Goal: Navigation & Orientation: Find specific page/section

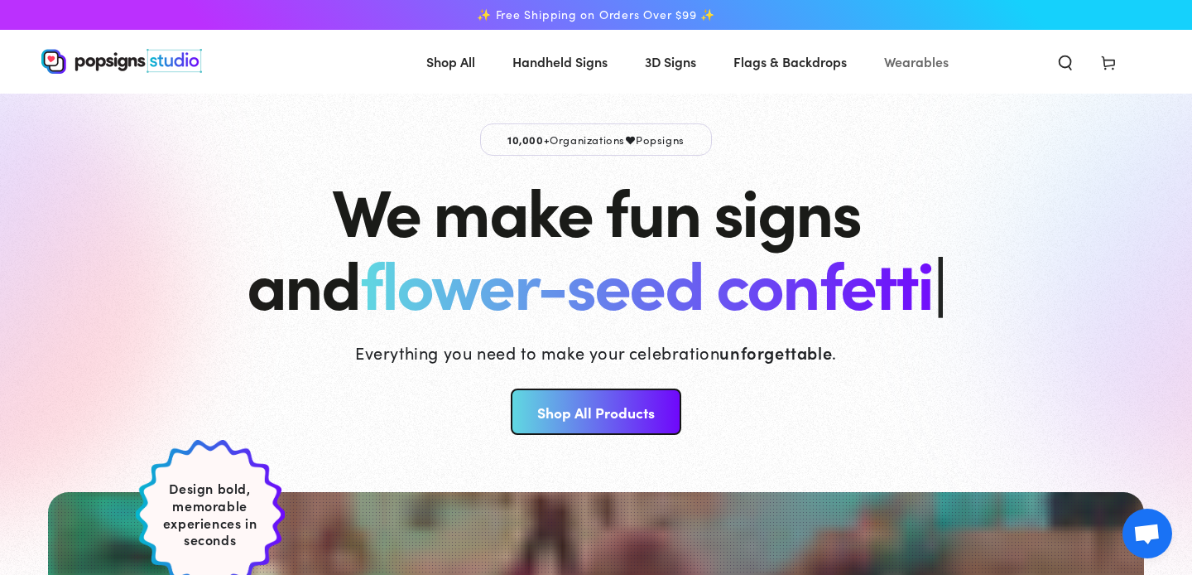
click at [915, 61] on span "Wearables" at bounding box center [916, 62] width 65 height 24
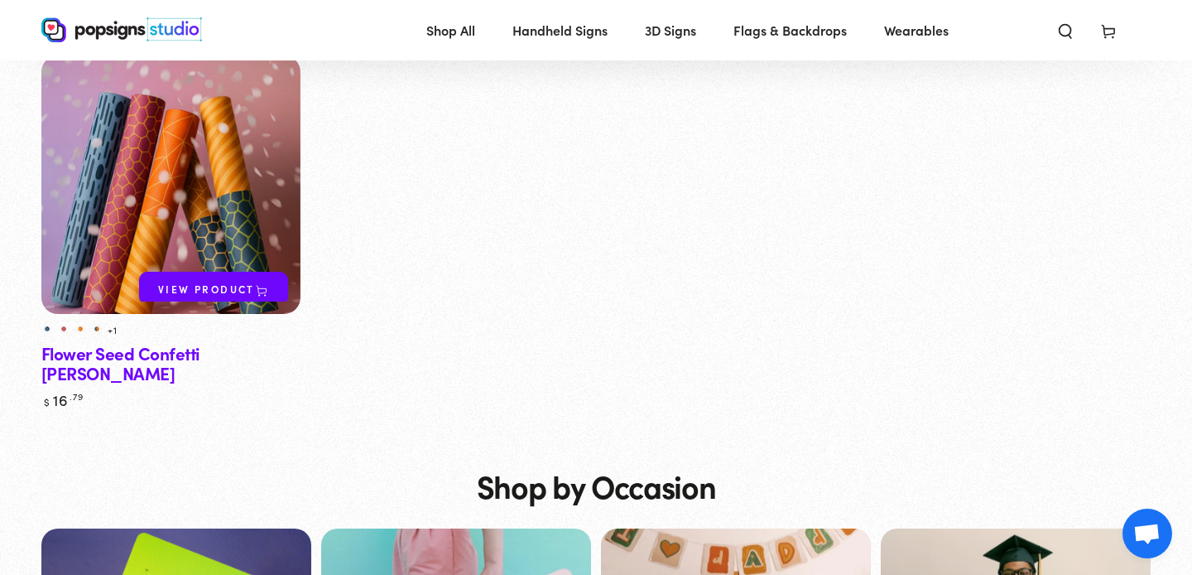
scroll to position [691, 0]
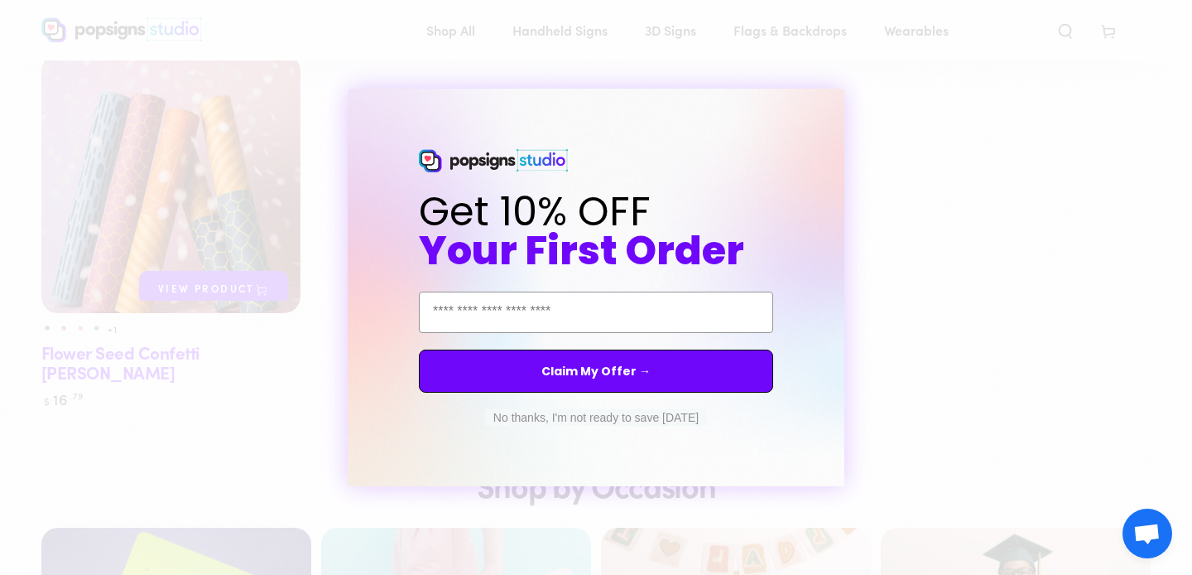
click at [891, 243] on div "Close dialog Get 10% OFF Your First Order Email Address Claim My Offer → No tha…" at bounding box center [596, 287] width 1192 height 575
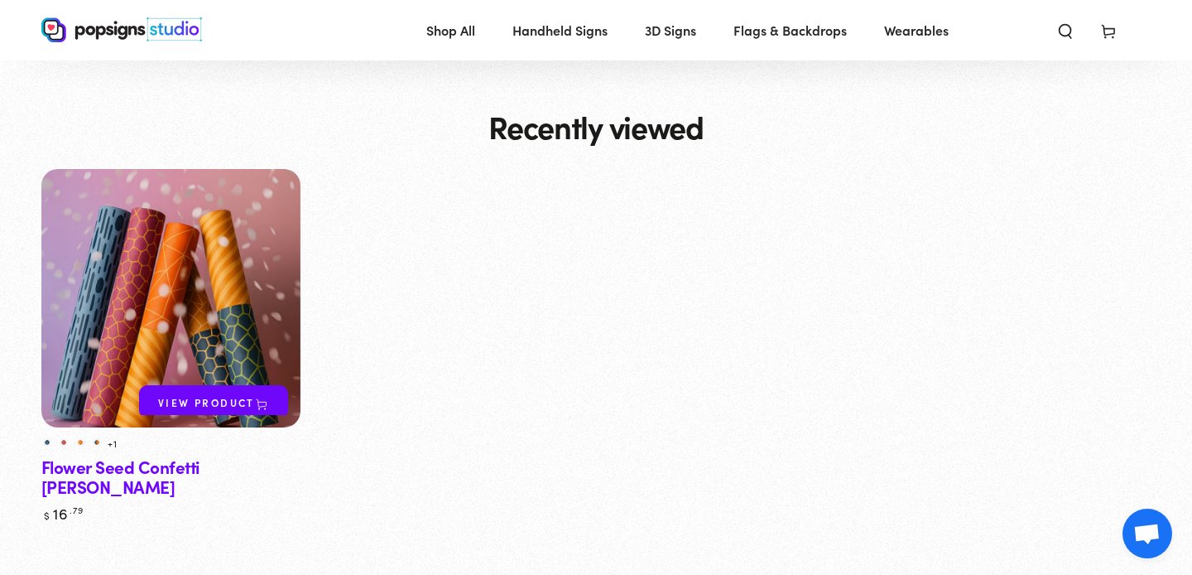
scroll to position [279, 0]
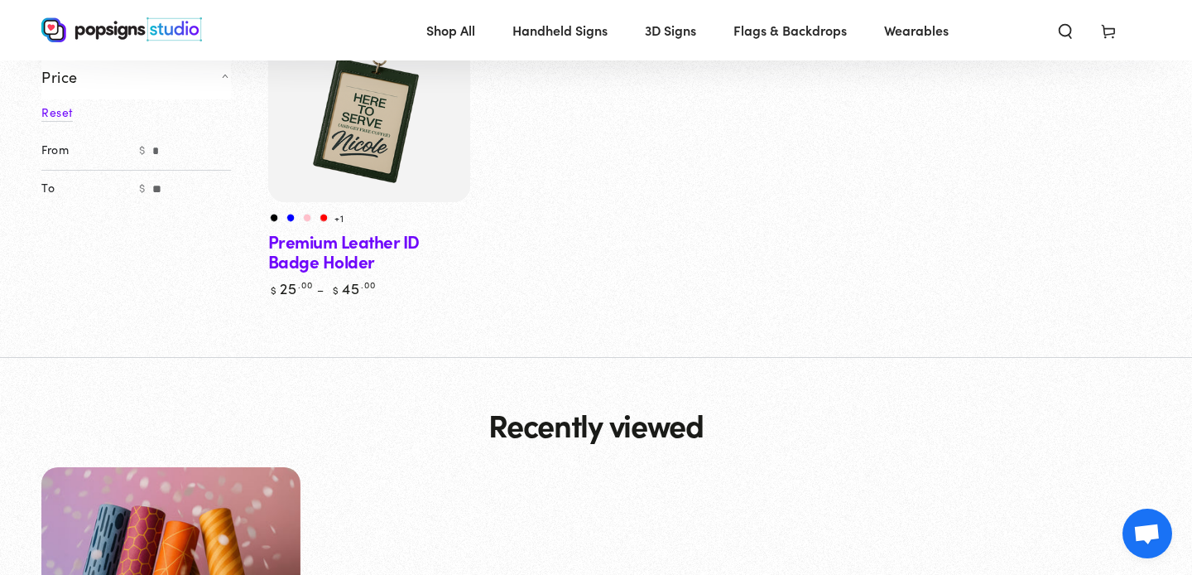
click at [793, 22] on span "Flags & Backdrops" at bounding box center [790, 30] width 113 height 24
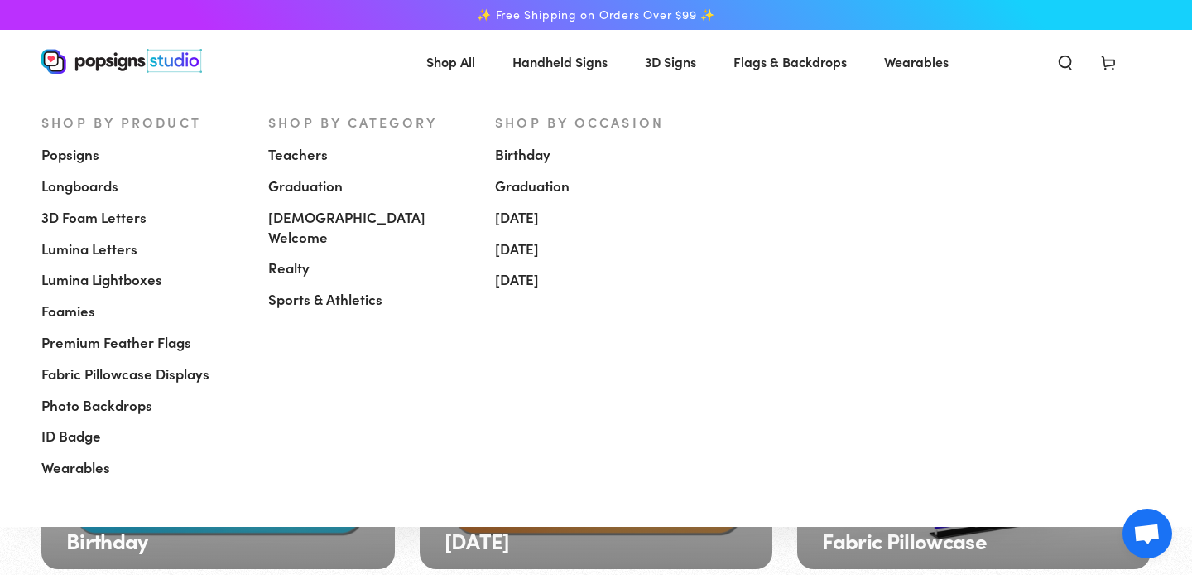
click at [94, 254] on span "Lumina Letters" at bounding box center [89, 249] width 96 height 20
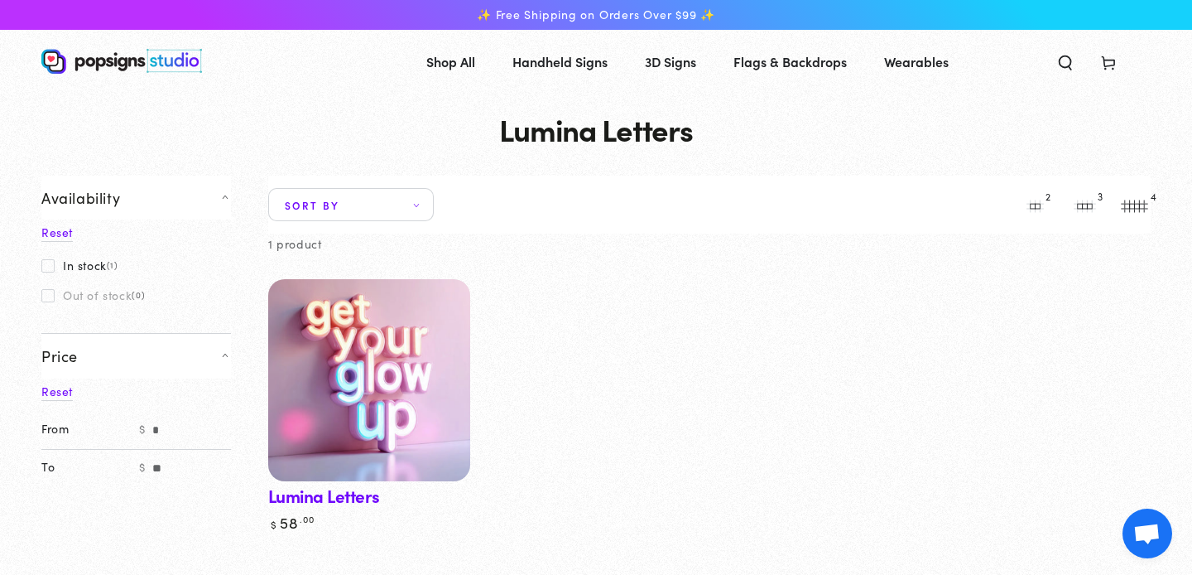
click at [344, 346] on img at bounding box center [369, 381] width 208 height 208
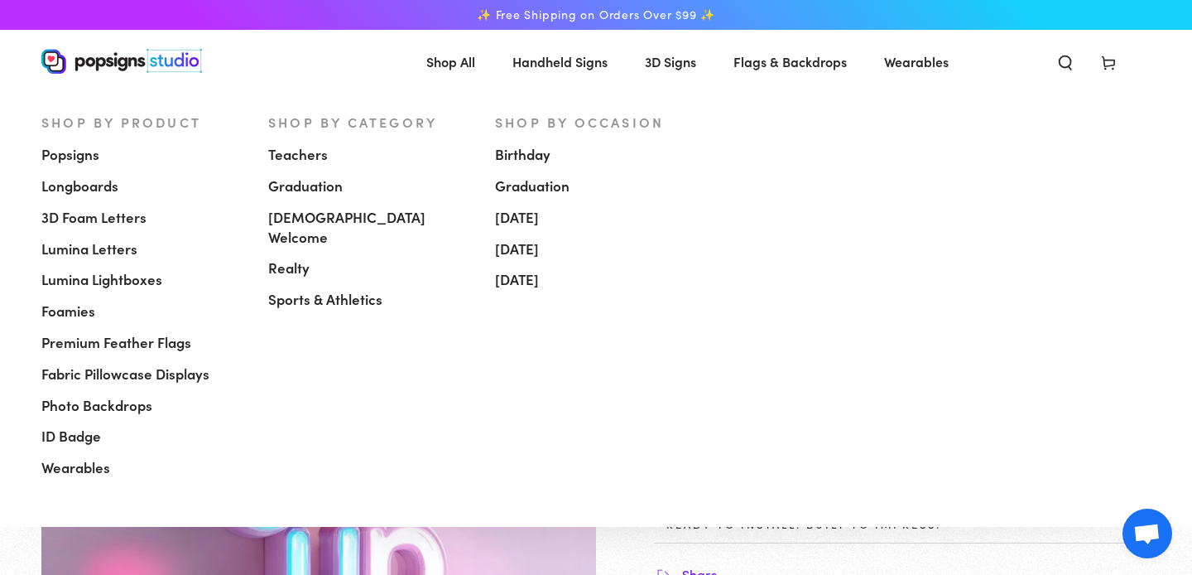
click at [77, 148] on span "Popsigns" at bounding box center [70, 155] width 58 height 20
